Goal: Understand process/instructions

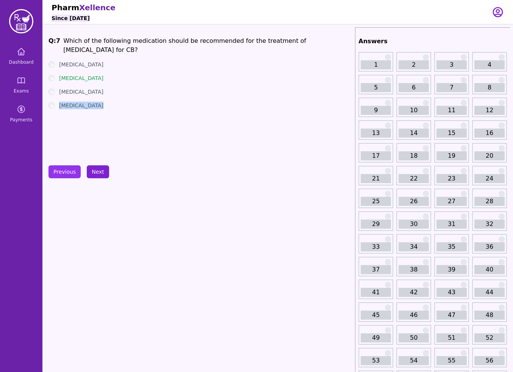
click at [100, 173] on button "Next" at bounding box center [98, 171] width 22 height 13
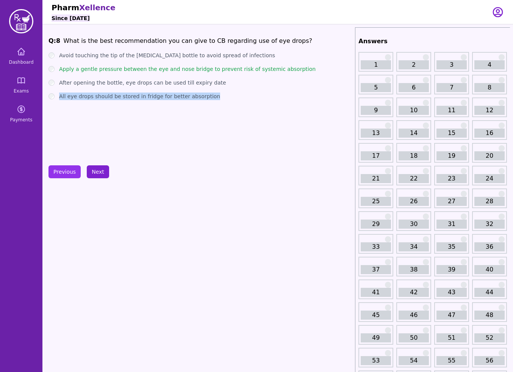
drag, startPoint x: 100, startPoint y: 170, endPoint x: 102, endPoint y: 174, distance: 4.3
click at [101, 174] on button "Next" at bounding box center [98, 171] width 22 height 13
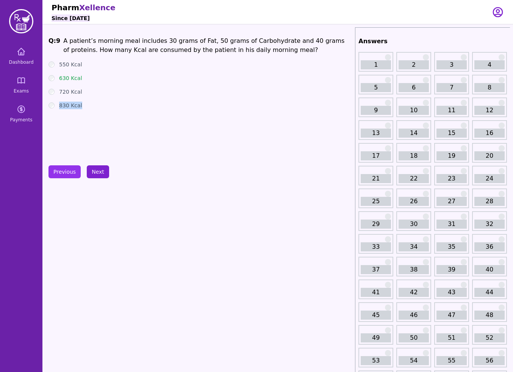
click at [102, 174] on button "Next" at bounding box center [98, 171] width 22 height 13
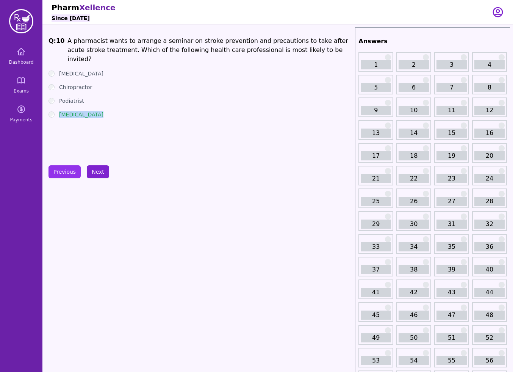
click at [102, 174] on button "Next" at bounding box center [98, 171] width 22 height 13
